Goal: Download file/media

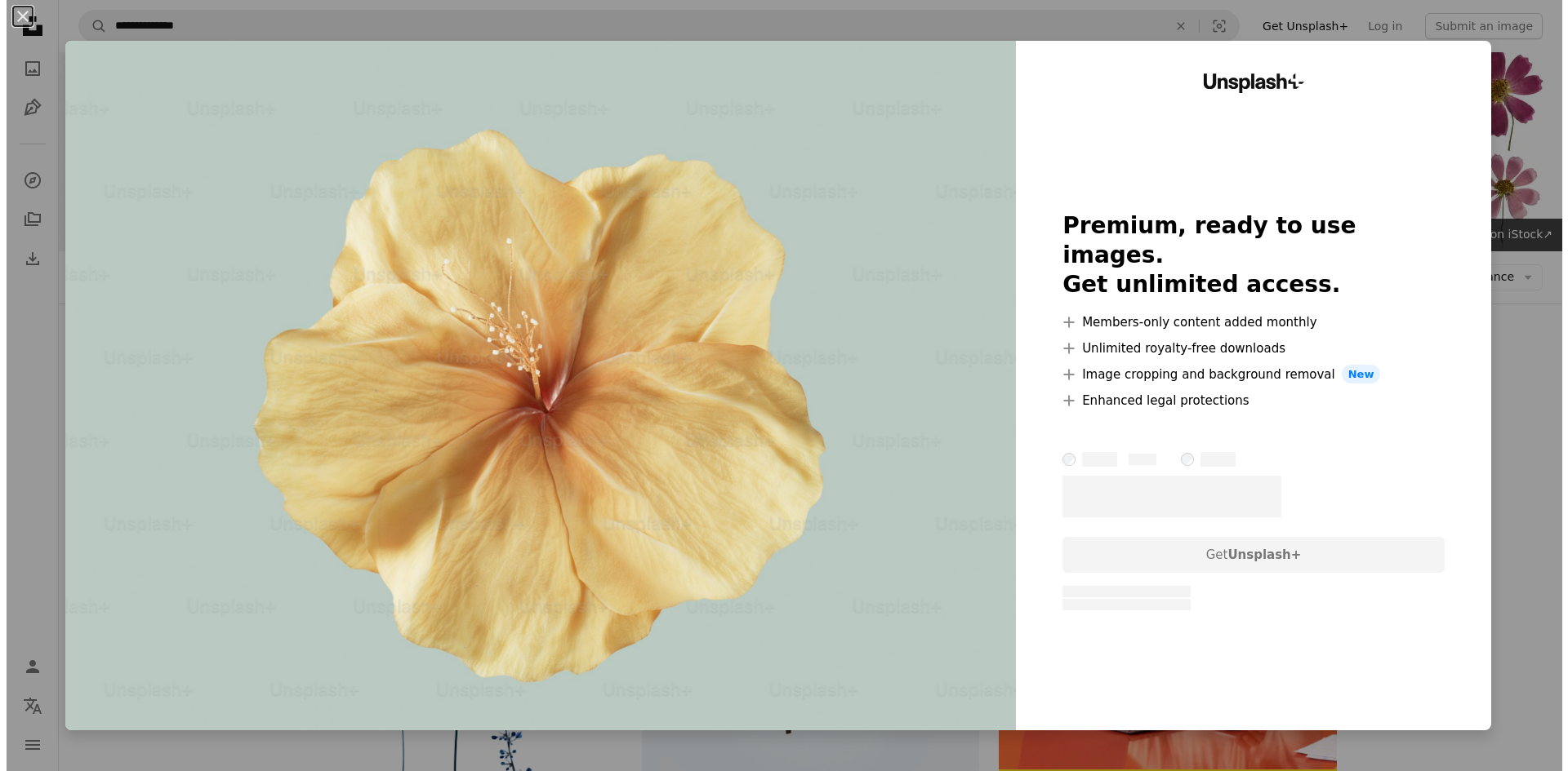
scroll to position [2122, 0]
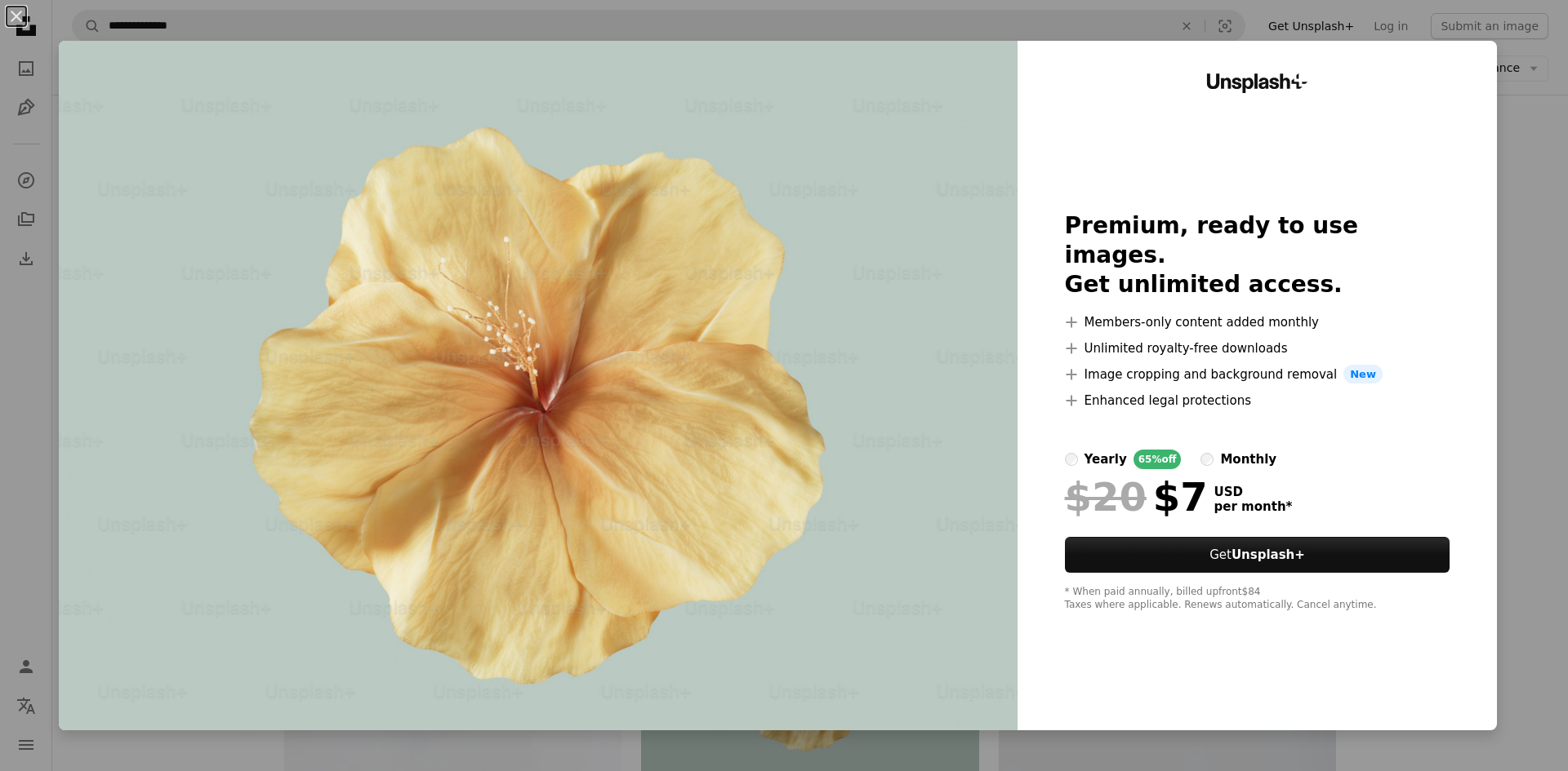
click at [963, 737] on div "An X shape Unsplash+ Premium, ready to use images. Get unlimited access. A plus…" at bounding box center [784, 385] width 1568 height 771
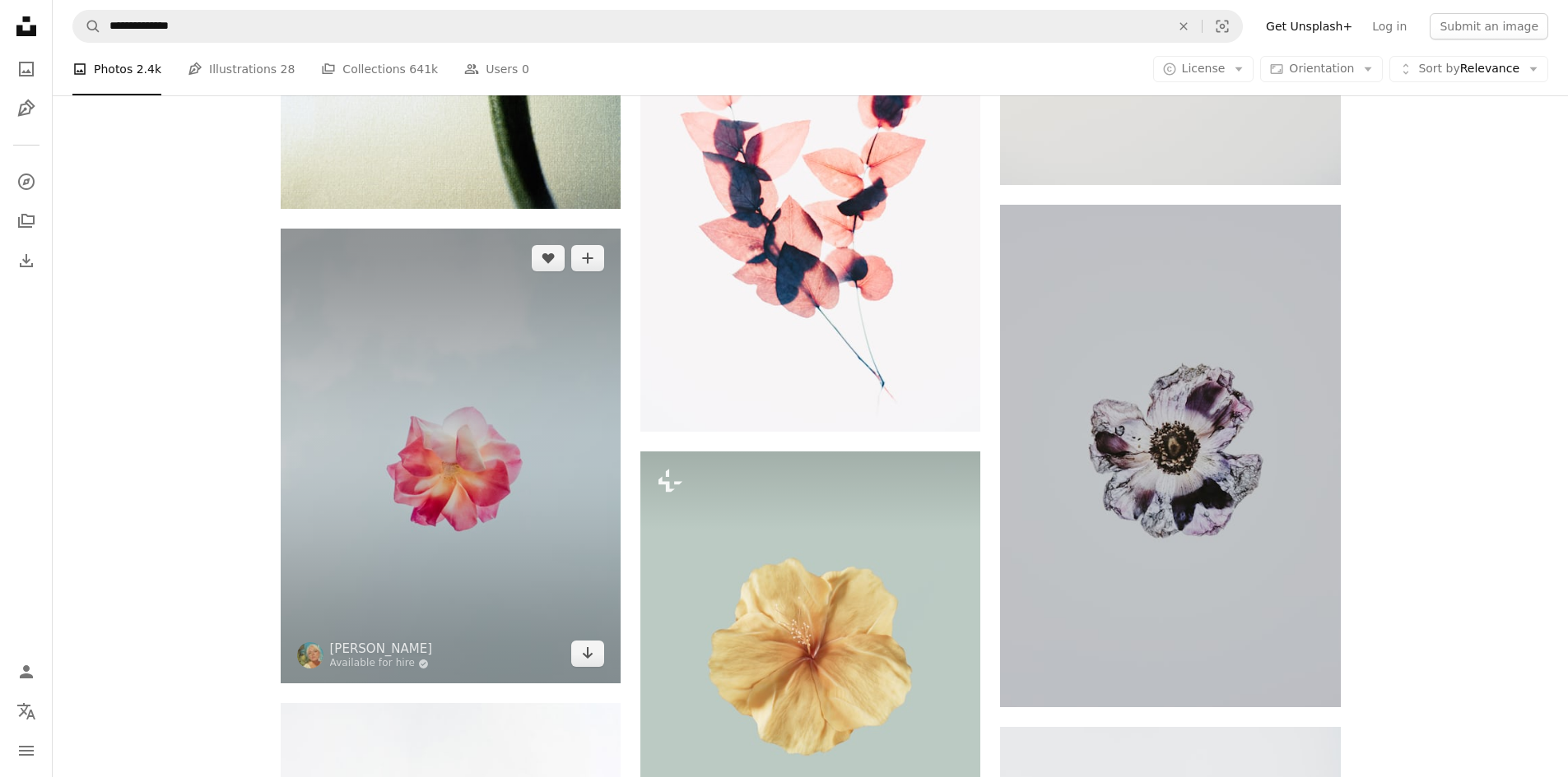
click at [484, 323] on img at bounding box center [450, 456] width 340 height 455
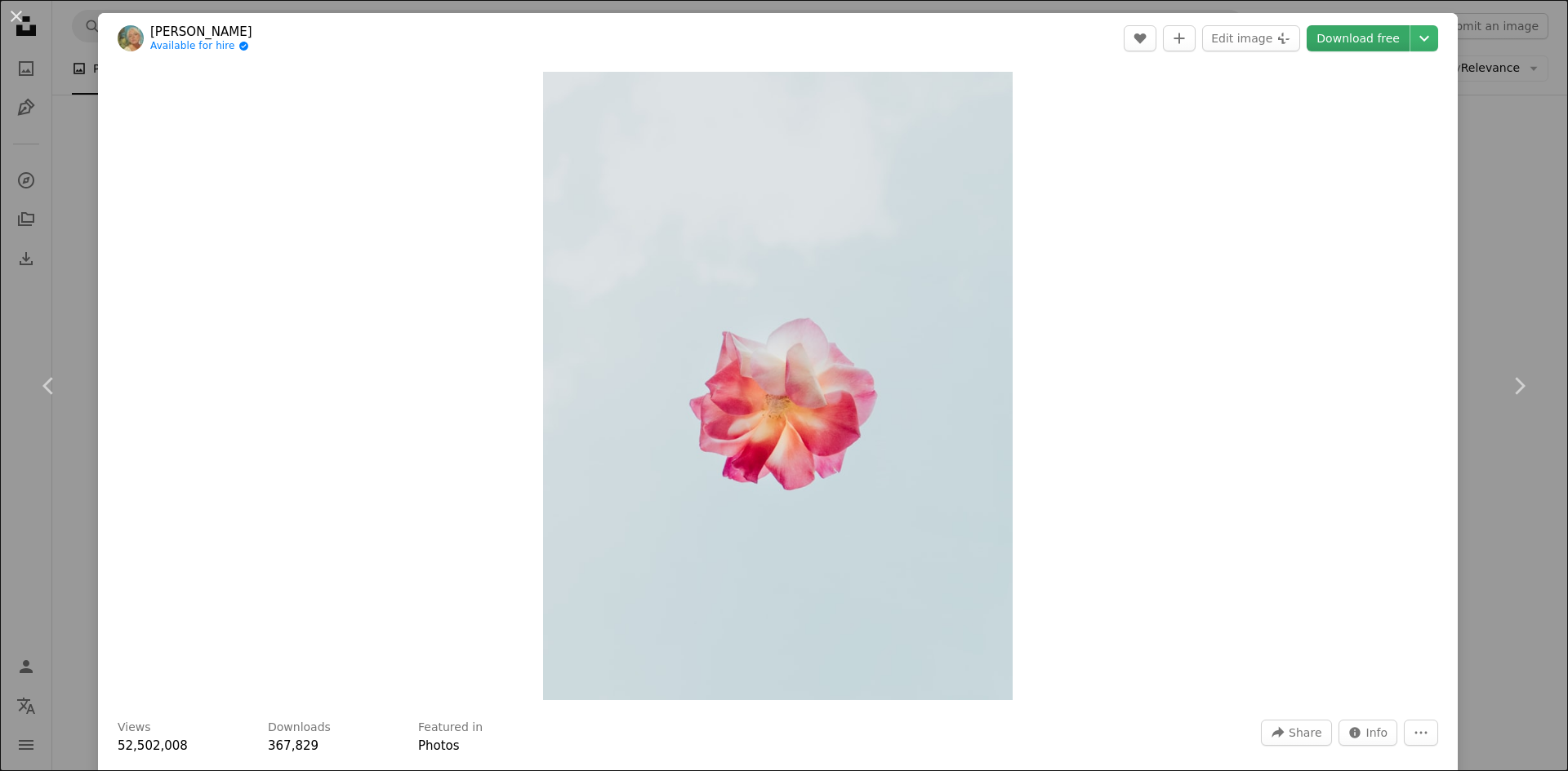
click at [1360, 41] on link "Download free" at bounding box center [1357, 39] width 103 height 26
